Goal: Check status

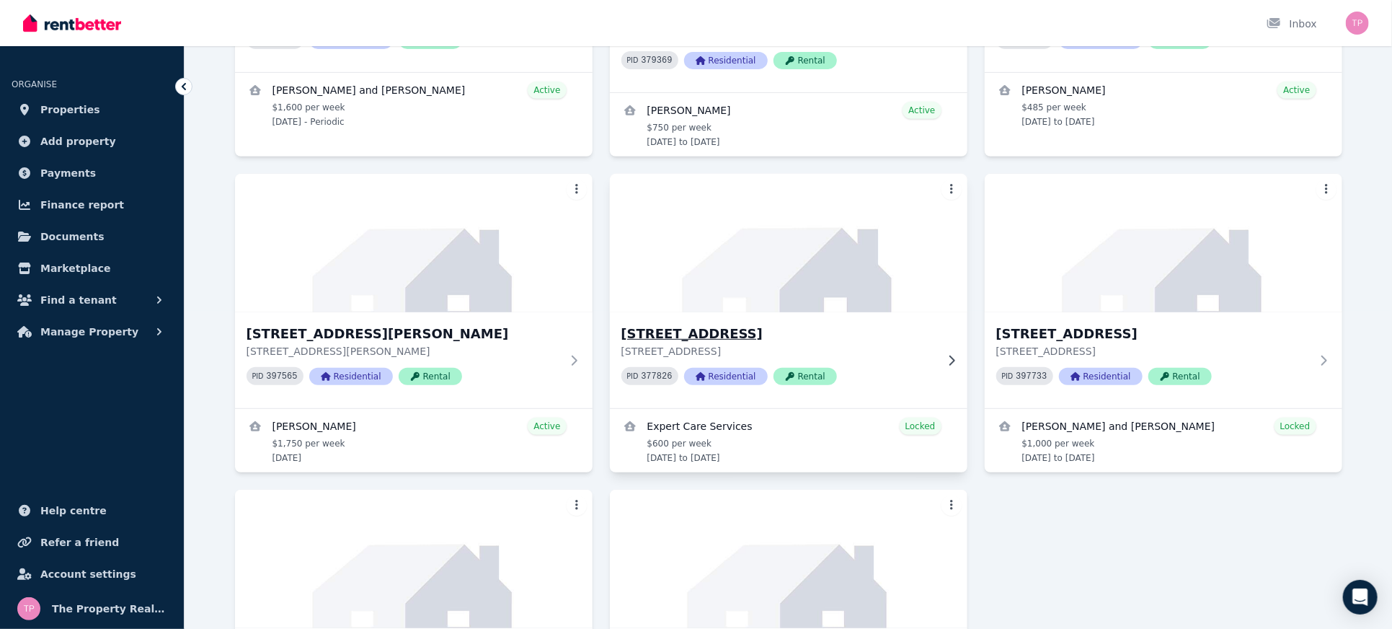
scroll to position [332, 0]
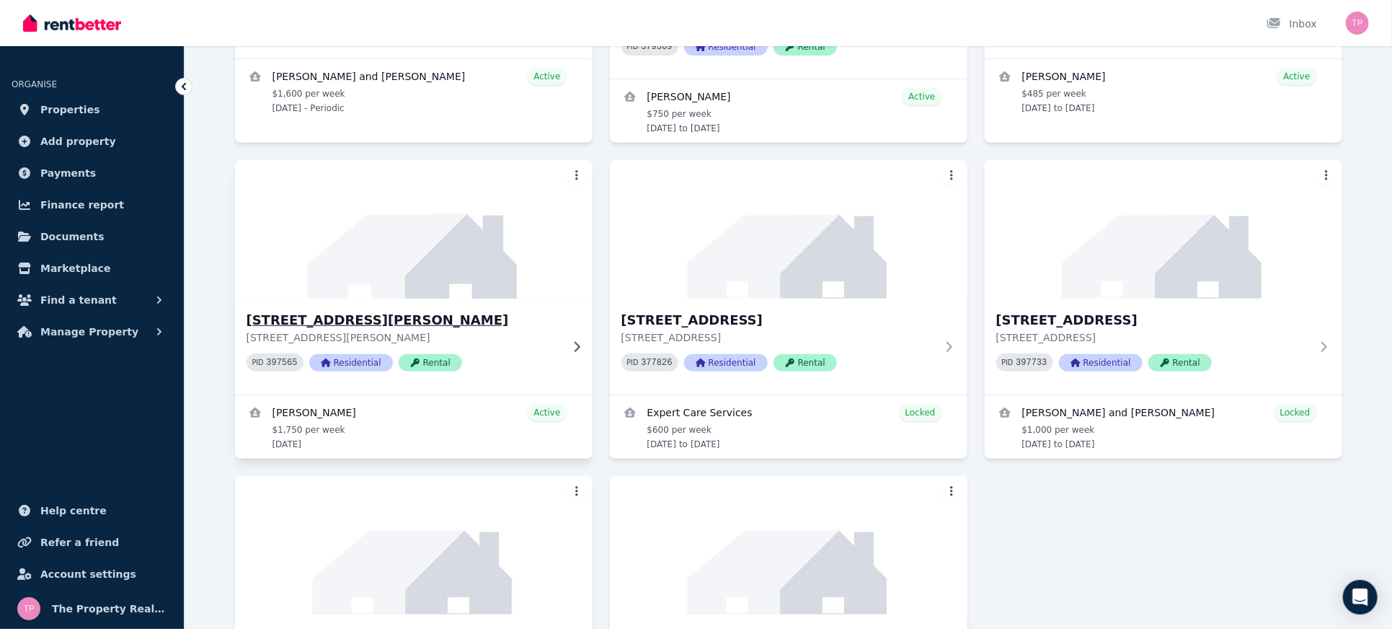
click at [384, 310] on h3 "[STREET_ADDRESS][PERSON_NAME]" at bounding box center [404, 320] width 314 height 20
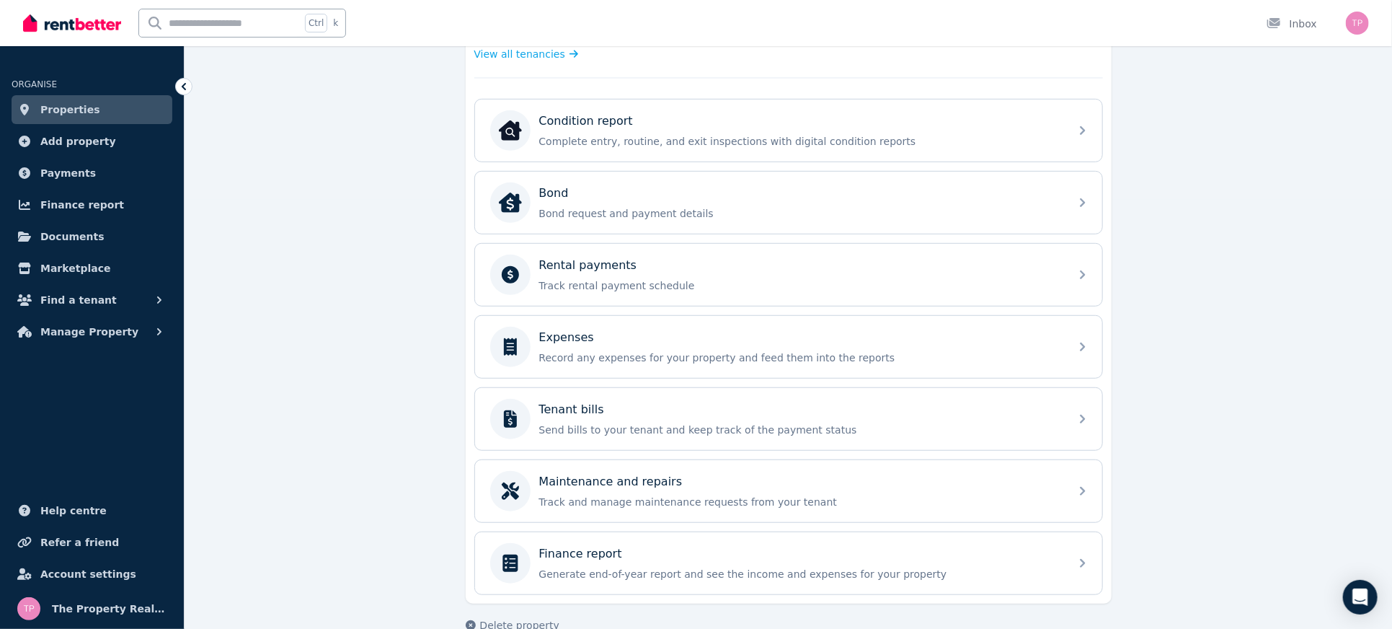
scroll to position [451, 0]
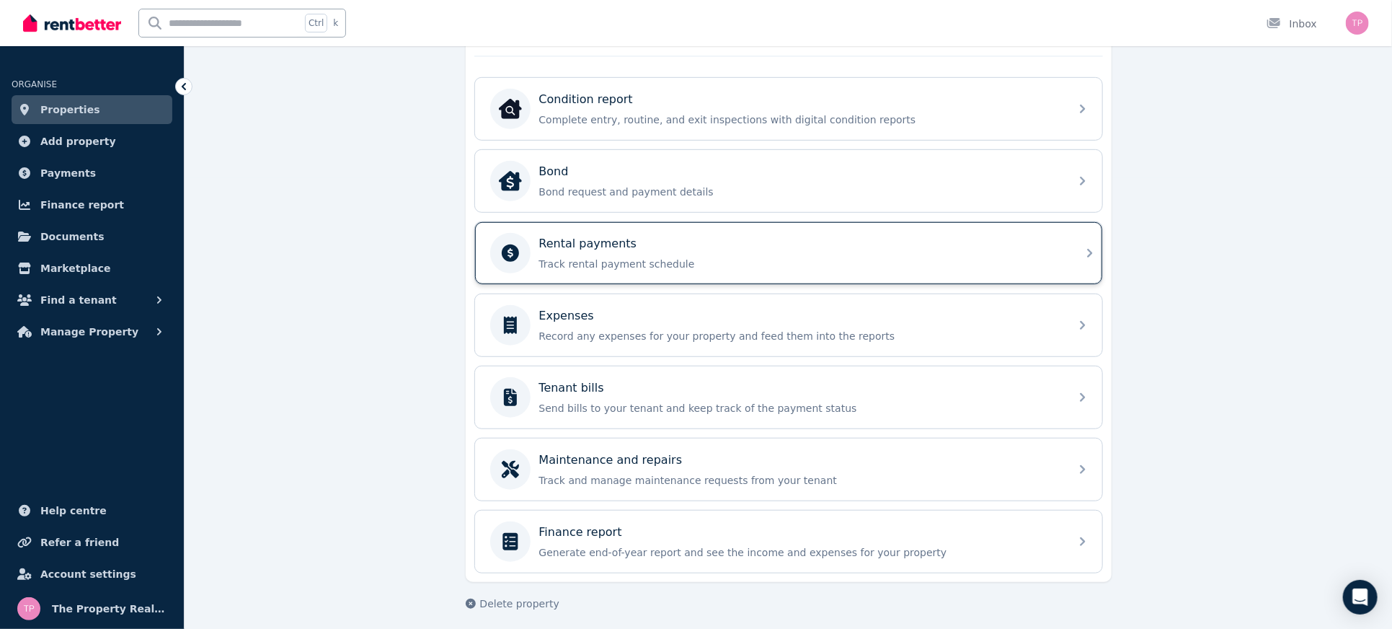
click at [872, 247] on div "Rental payments" at bounding box center [800, 243] width 522 height 17
